Goal: Task Accomplishment & Management: Manage account settings

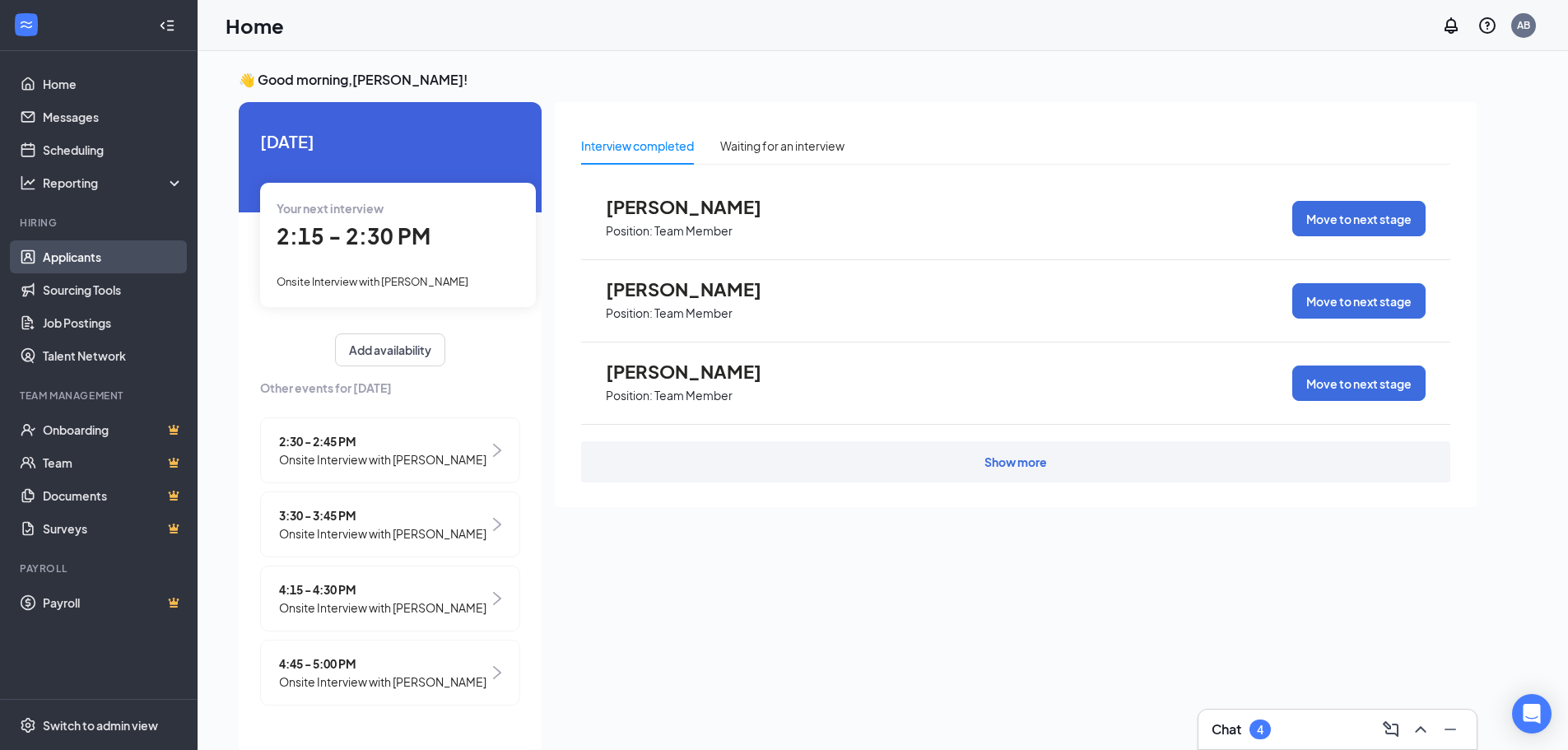
click at [83, 253] on link "Applicants" at bounding box center [113, 257] width 141 height 33
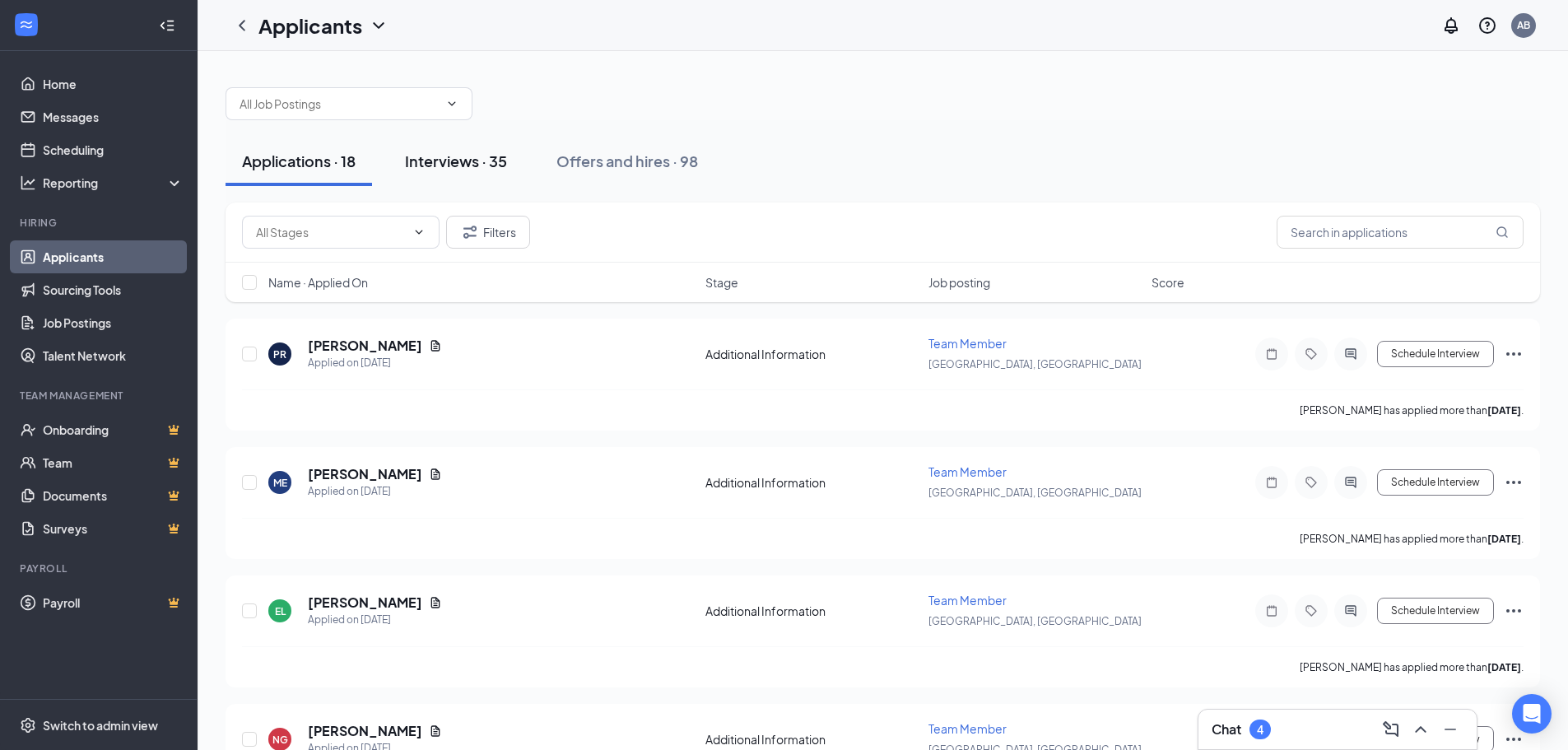
click at [449, 152] on div "Interviews · 35" at bounding box center [455, 161] width 102 height 21
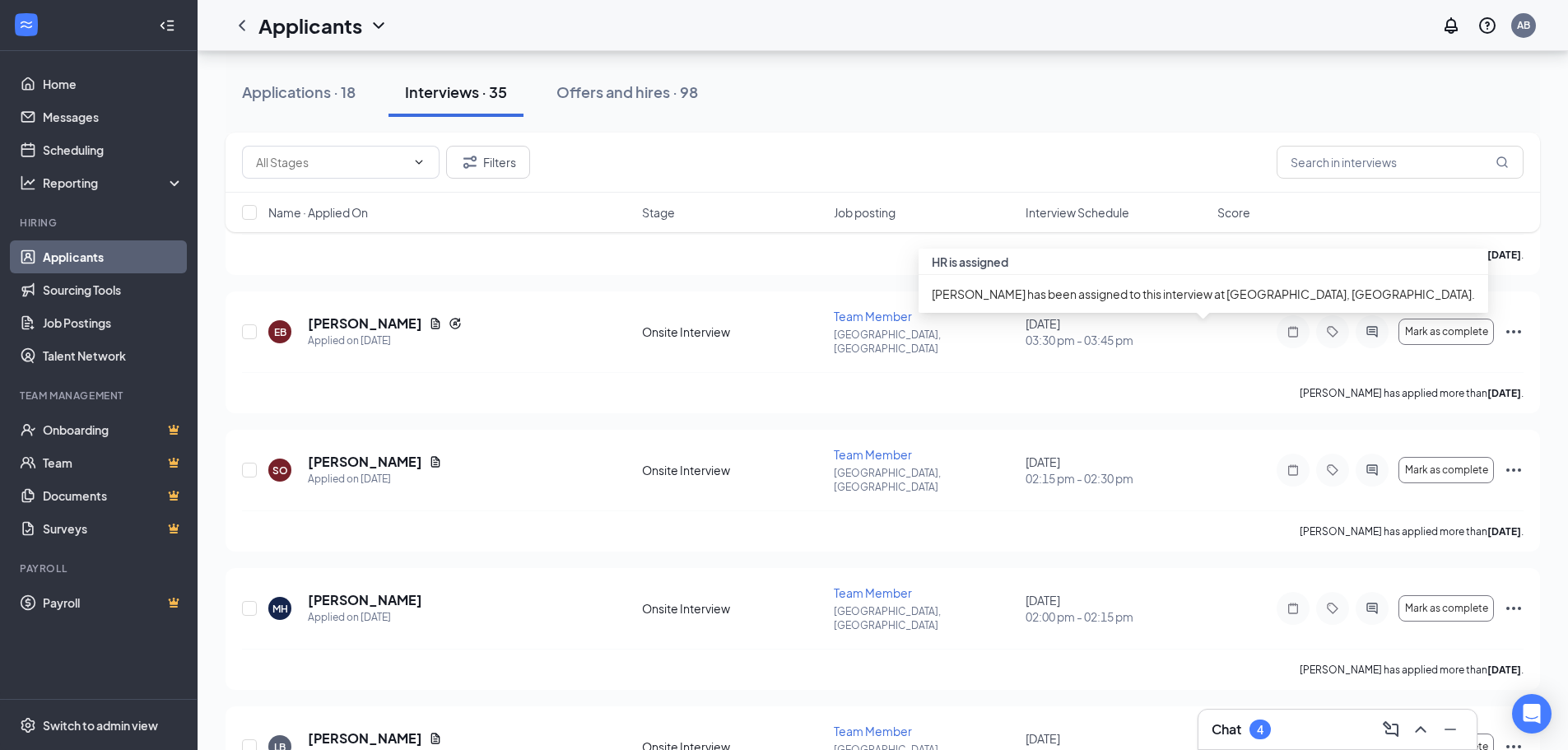
scroll to position [1153, 0]
